Goal: Transaction & Acquisition: Purchase product/service

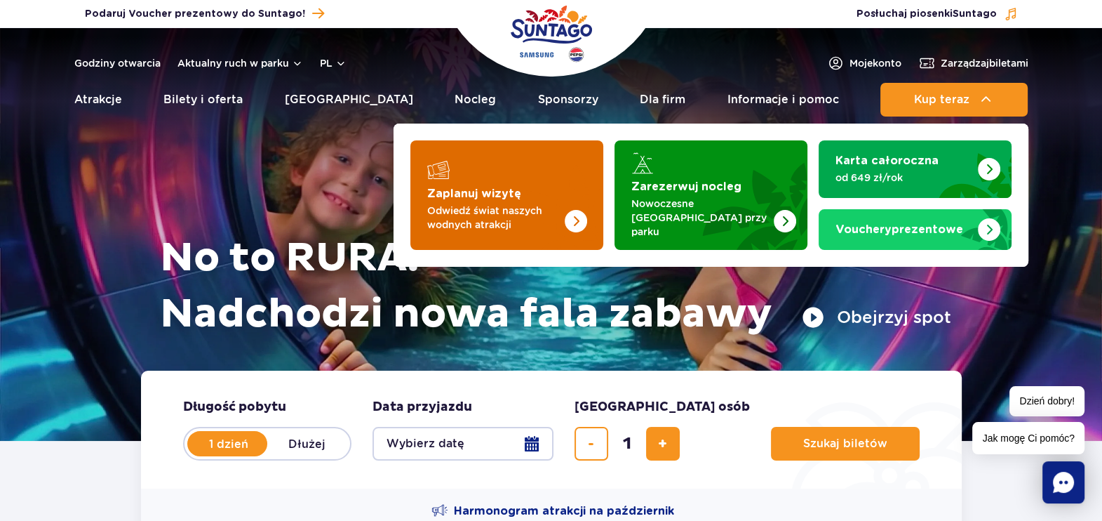
click at [480, 175] on div "Zaplanuj wizytę" at bounding box center [506, 170] width 159 height 22
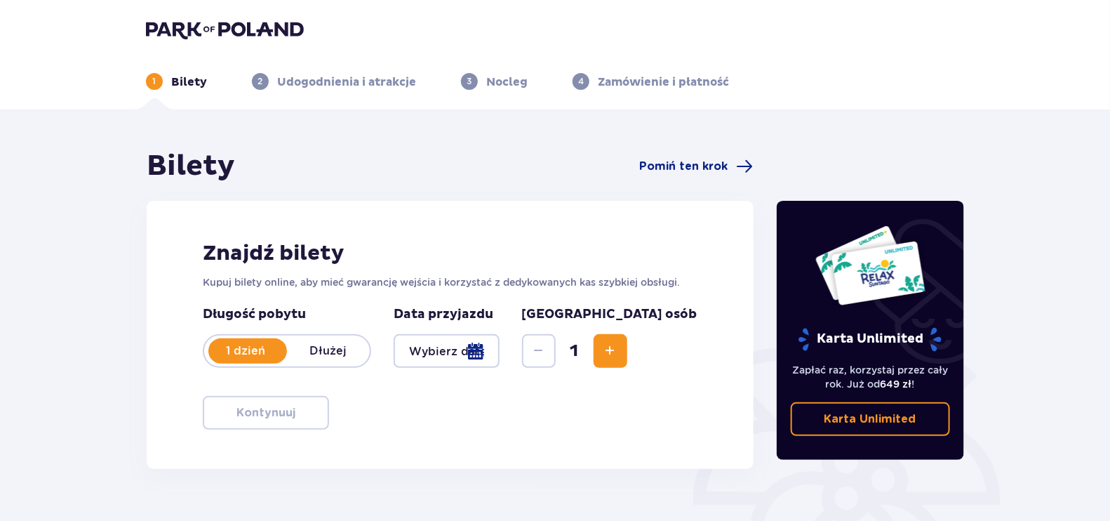
drag, startPoint x: 483, startPoint y: 323, endPoint x: 483, endPoint y: 332, distance: 9.1
click at [483, 328] on div "Data przyjazdu" at bounding box center [447, 337] width 106 height 62
drag, startPoint x: 483, startPoint y: 332, endPoint x: 483, endPoint y: 344, distance: 11.9
click at [483, 344] on div at bounding box center [447, 351] width 106 height 34
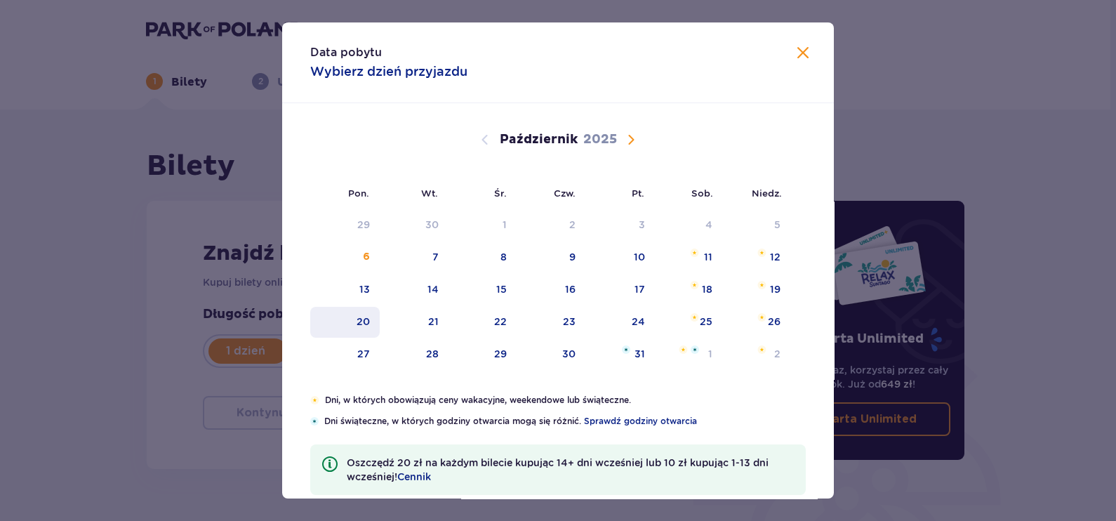
click at [349, 329] on div "20" at bounding box center [344, 322] width 69 height 31
type input "20.10.25"
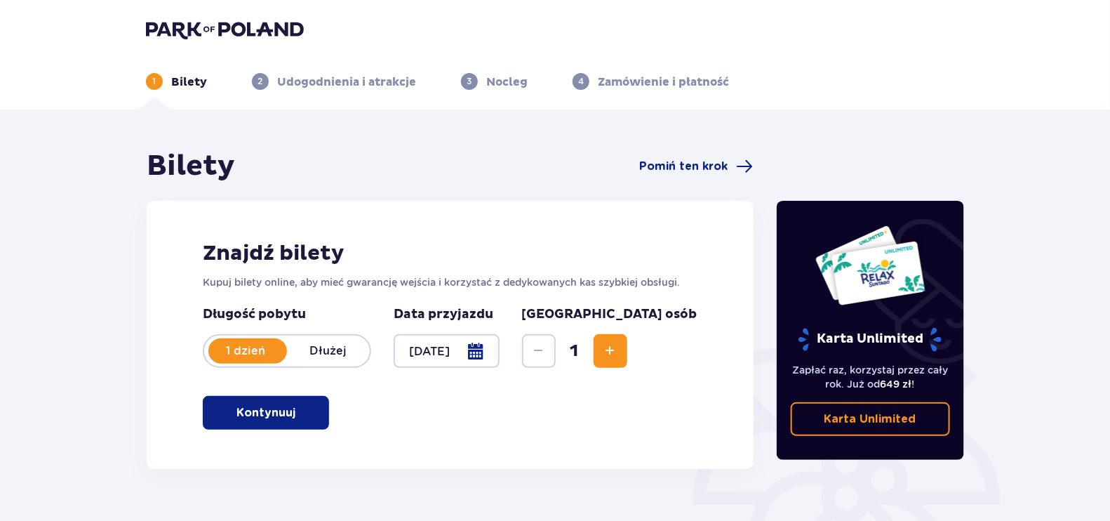
click at [619, 356] on span "Zwiększ" at bounding box center [610, 350] width 17 height 17
click at [236, 419] on p "Kontynuuj" at bounding box center [265, 412] width 59 height 15
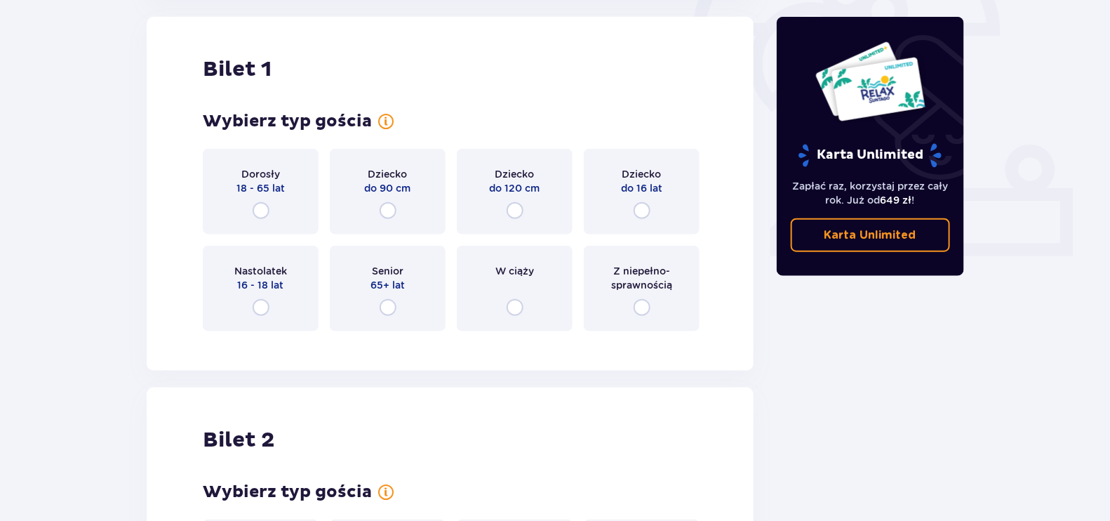
click at [250, 223] on div "Dorosły 18 - 65 lat" at bounding box center [261, 192] width 116 height 86
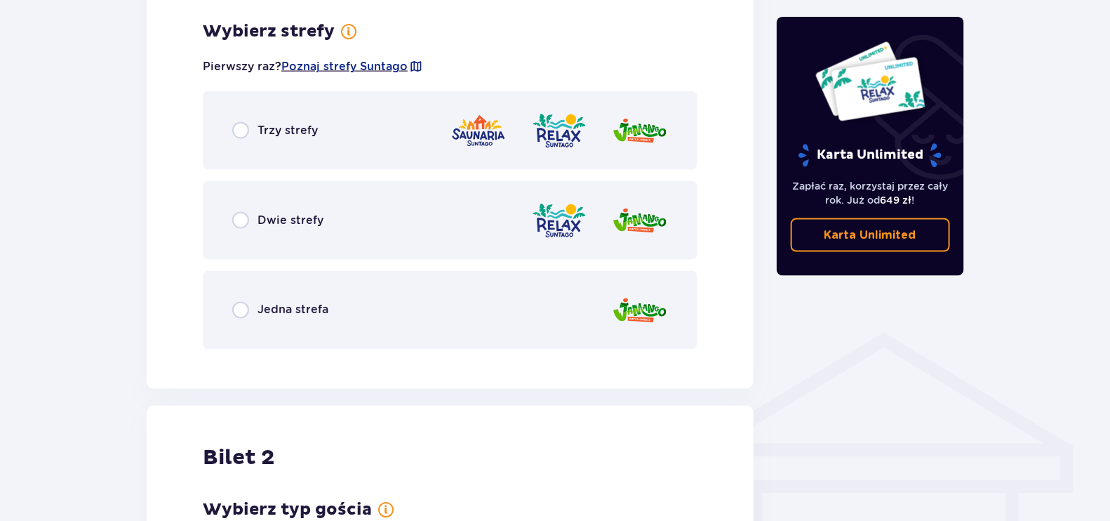
scroll to position [810, 0]
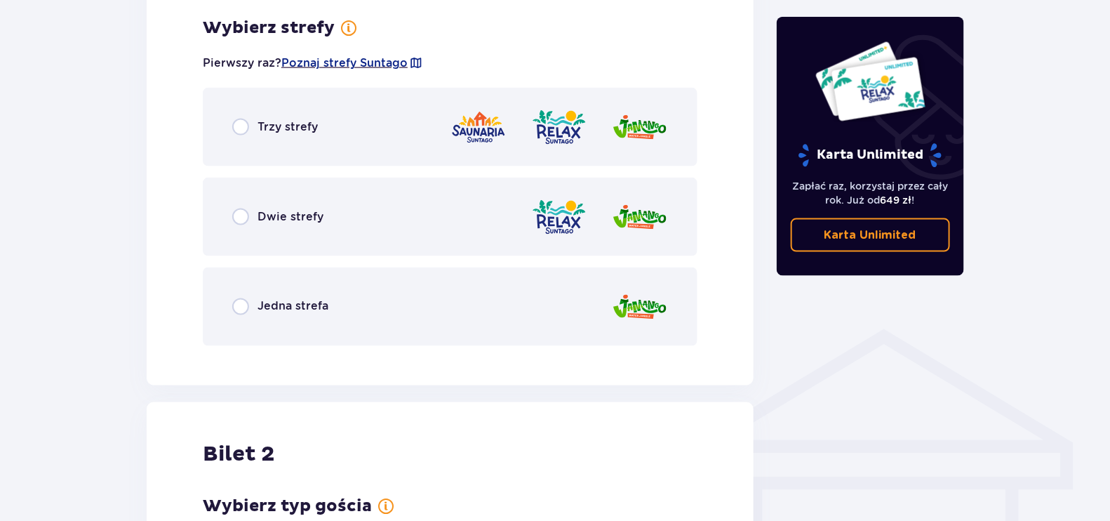
click at [319, 140] on div "Trzy strefy" at bounding box center [450, 127] width 495 height 79
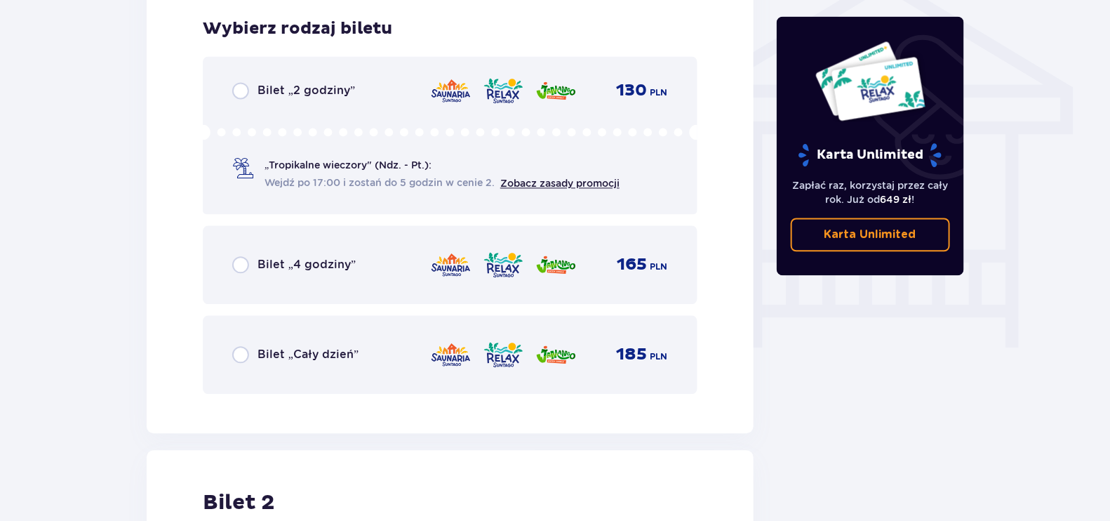
scroll to position [1168, 0]
click at [333, 354] on span "Bilet „Cały dzień”" at bounding box center [308, 352] width 101 height 15
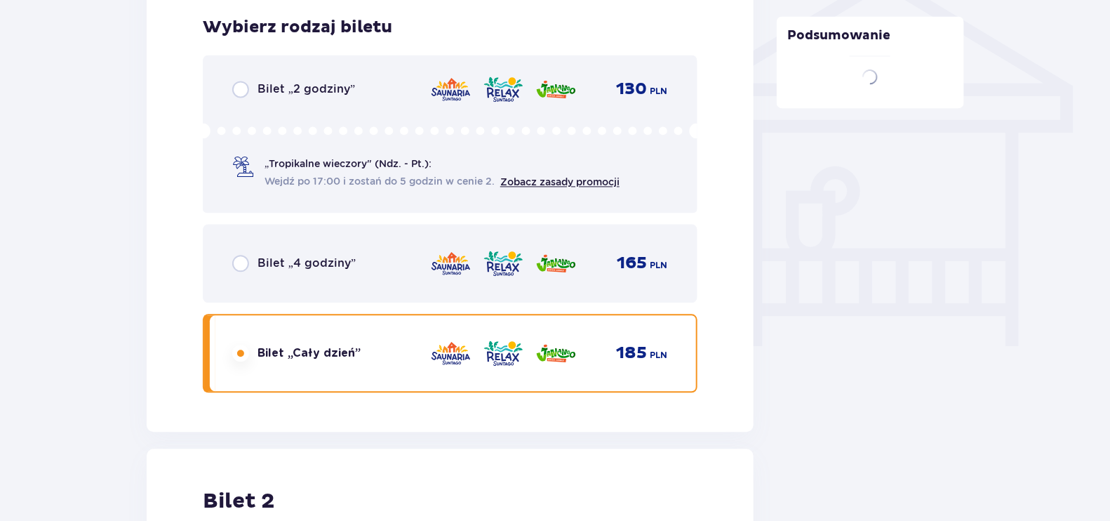
scroll to position [1598, 0]
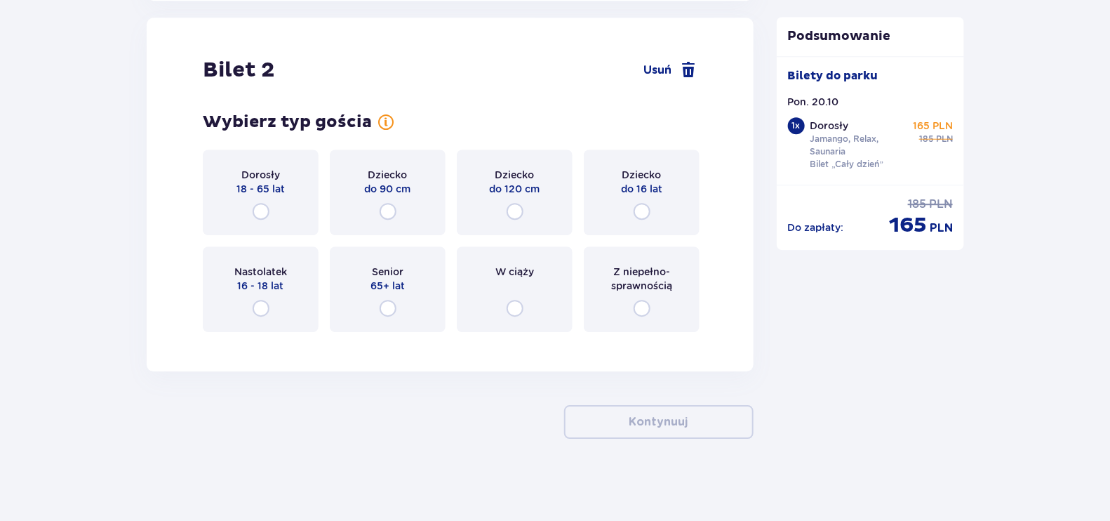
click at [279, 207] on div "Dorosły 18 - 65 lat" at bounding box center [261, 192] width 116 height 86
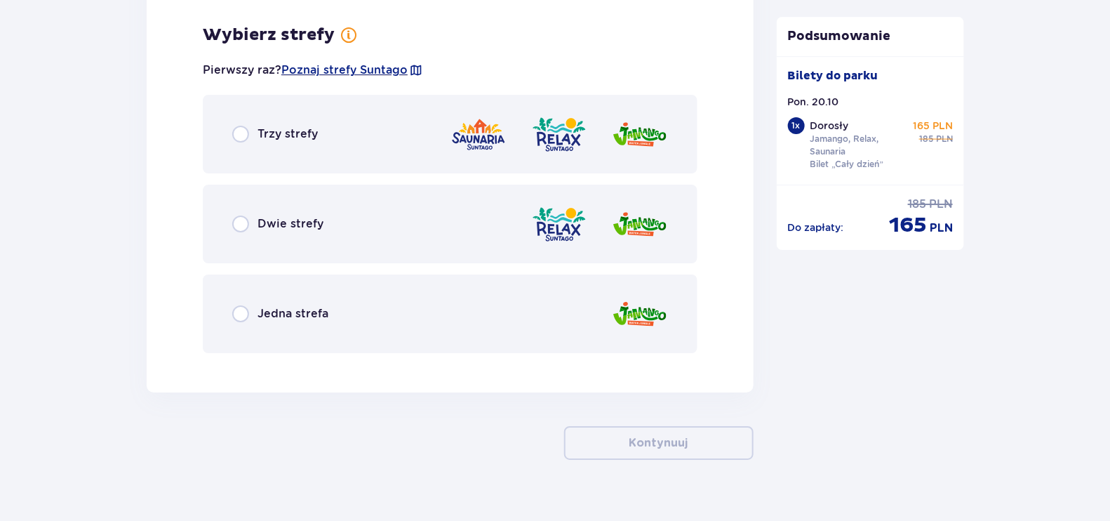
scroll to position [1940, 0]
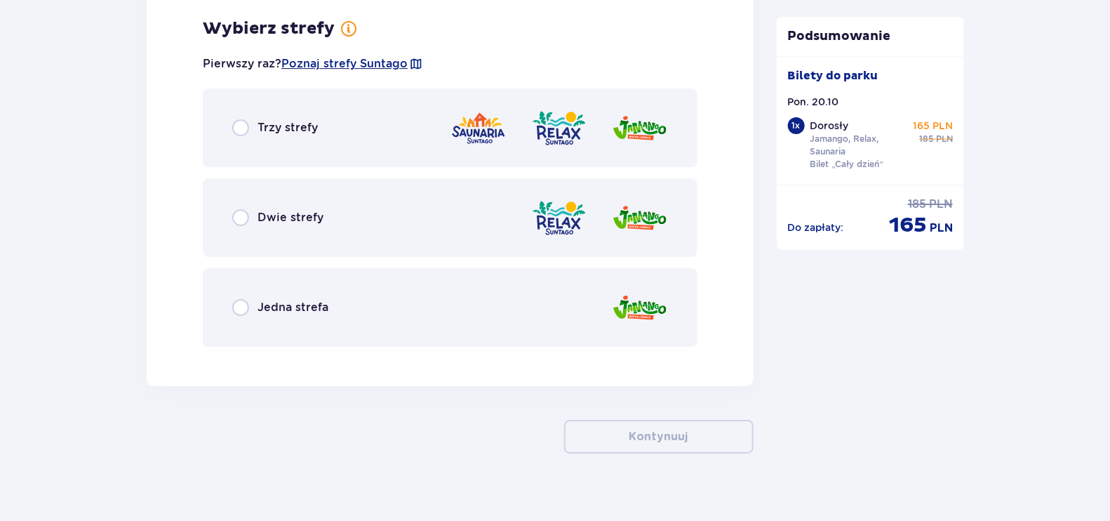
click at [367, 121] on div "Trzy strefy" at bounding box center [450, 127] width 495 height 79
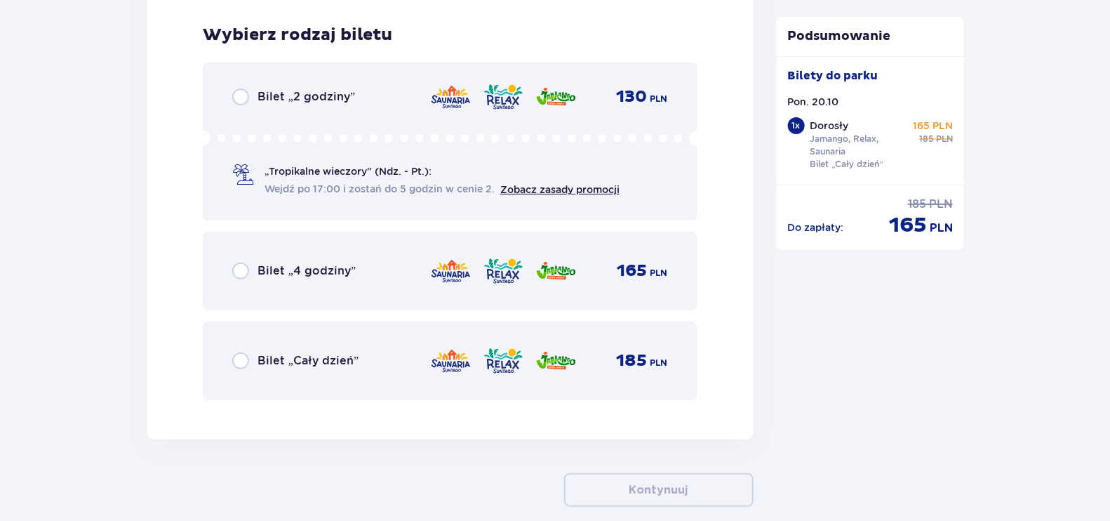
scroll to position [2297, 0]
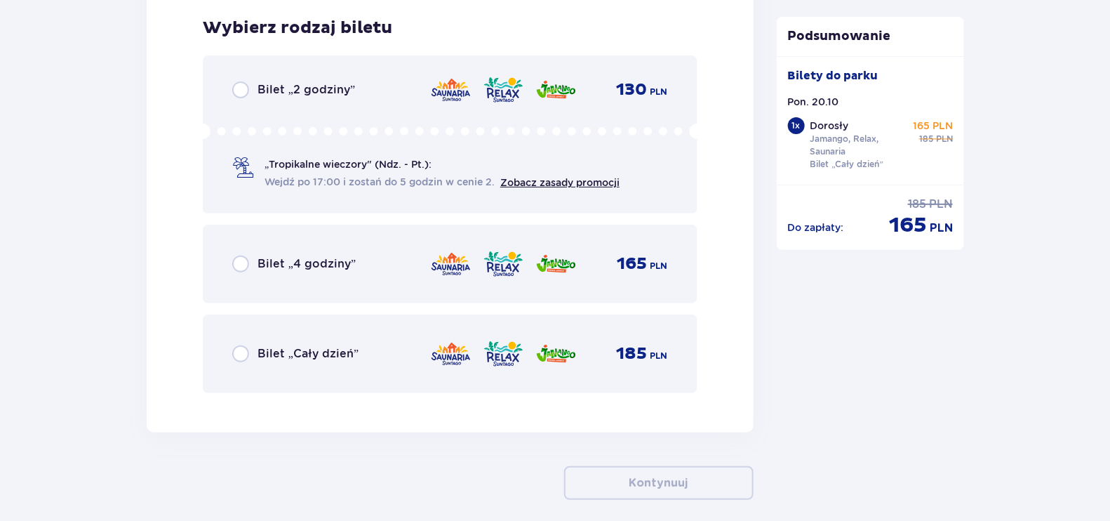
click at [340, 334] on div "Bilet „Cały dzień” 185 PLN" at bounding box center [450, 353] width 495 height 79
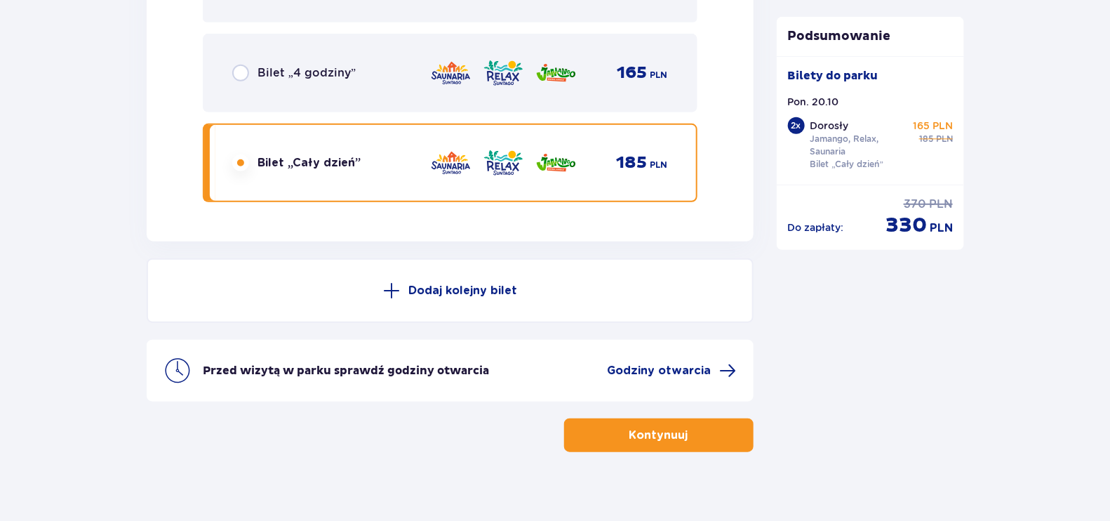
scroll to position [2501, 0]
